Goal: Find contact information

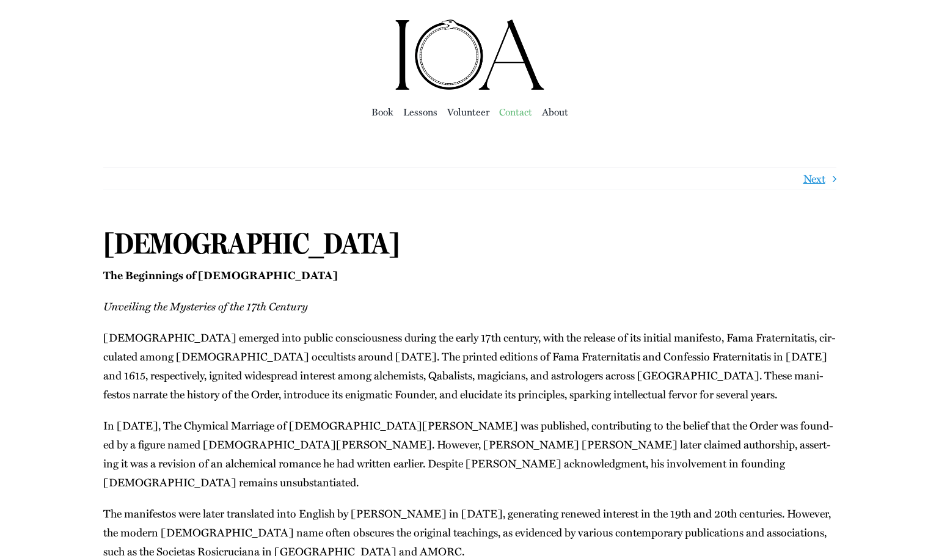
click at [521, 111] on span "Con­tact" at bounding box center [515, 111] width 33 height 17
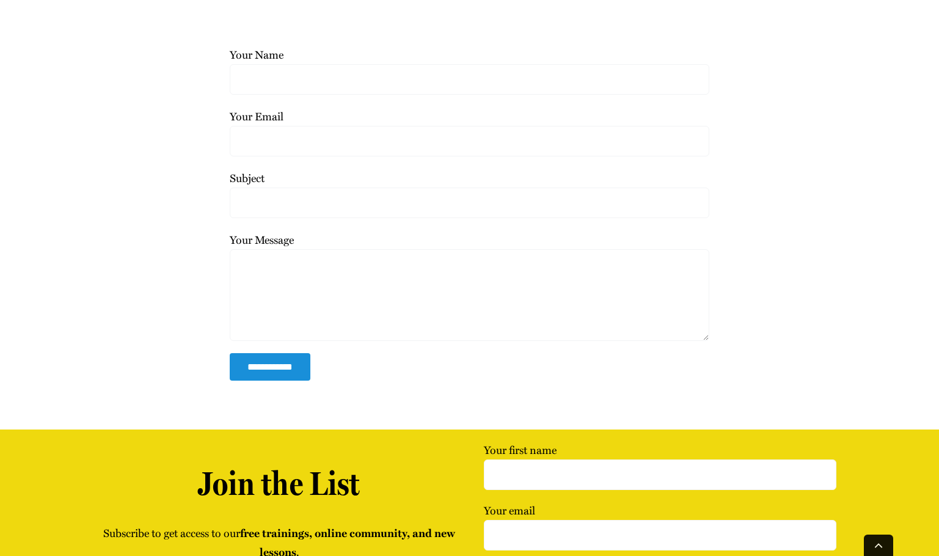
scroll to position [299, 0]
